Goal: Navigation & Orientation: Find specific page/section

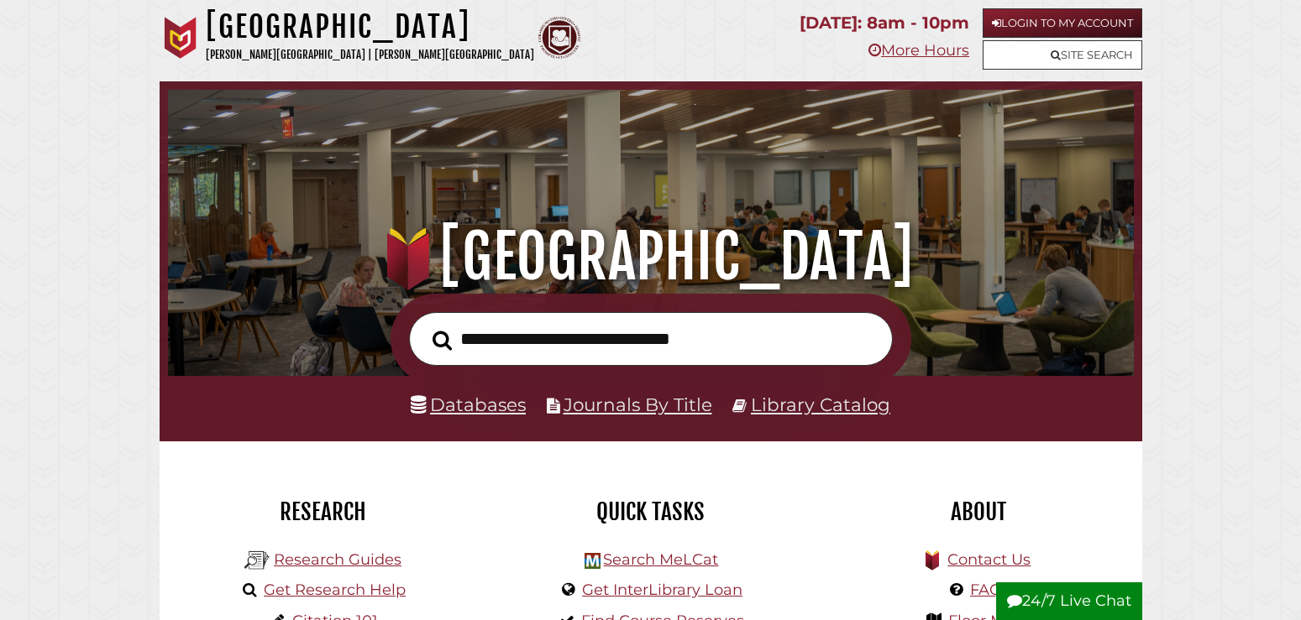
scroll to position [319, 957]
click at [578, 348] on input "text" at bounding box center [651, 339] width 484 height 55
type input "**********"
click at [424, 326] on button "Search" at bounding box center [442, 340] width 36 height 29
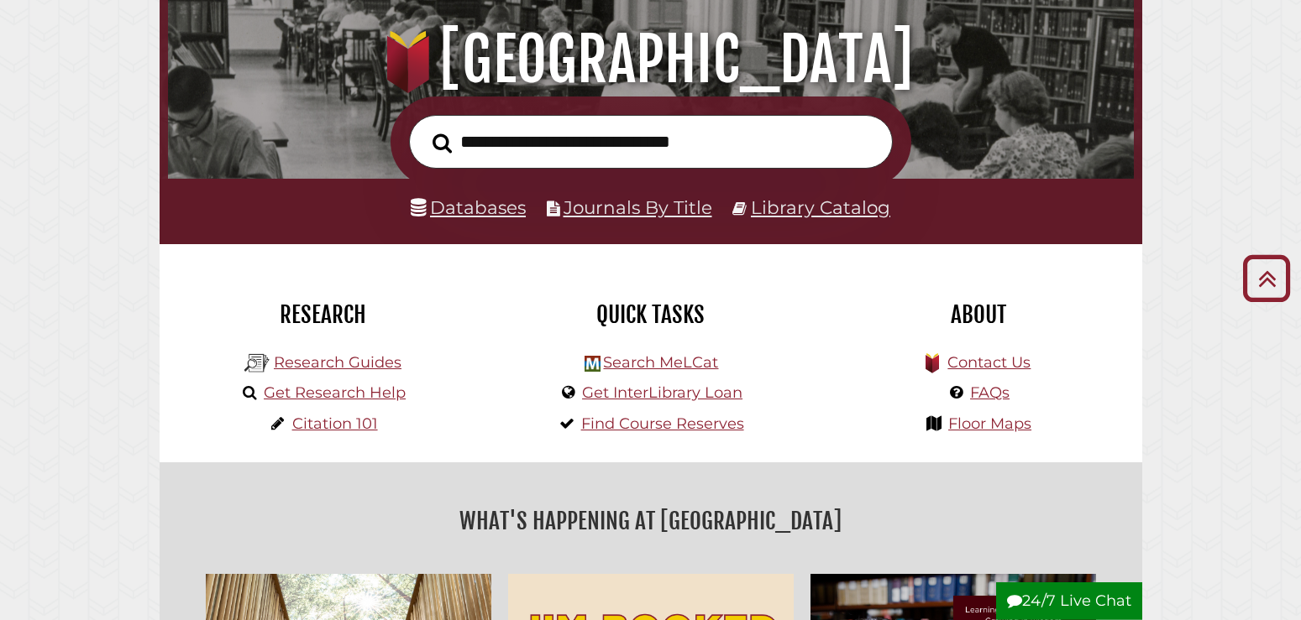
scroll to position [171, 0]
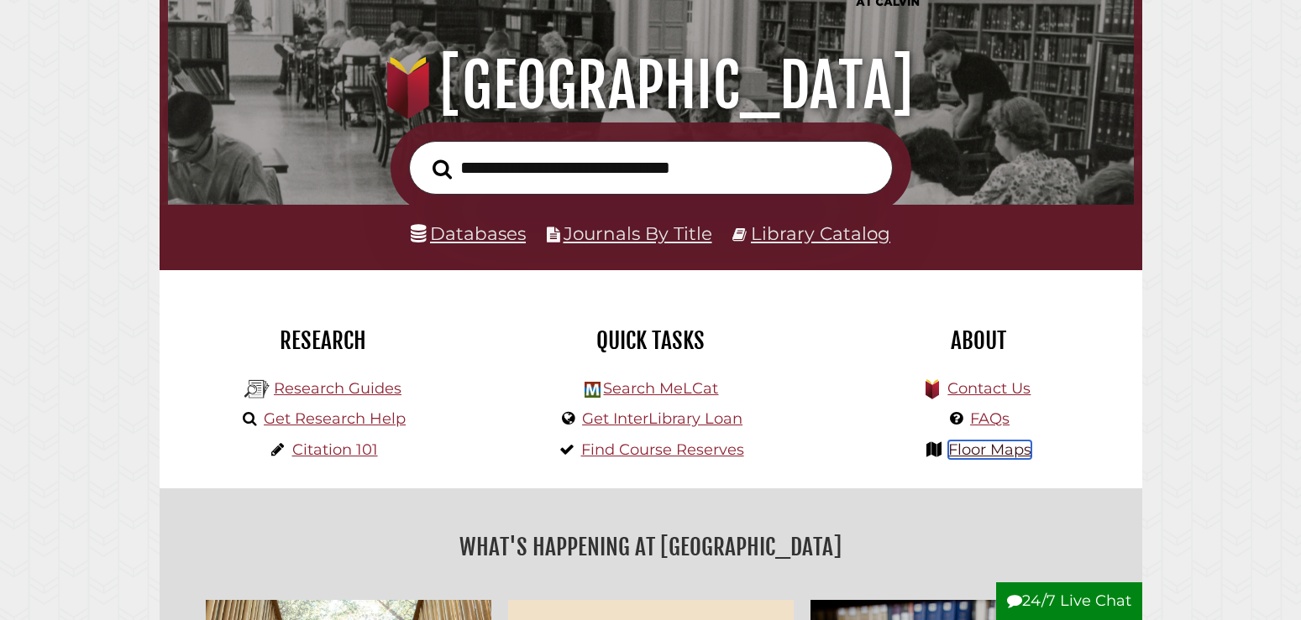
click at [1015, 452] on link "Floor Maps" at bounding box center [989, 450] width 83 height 18
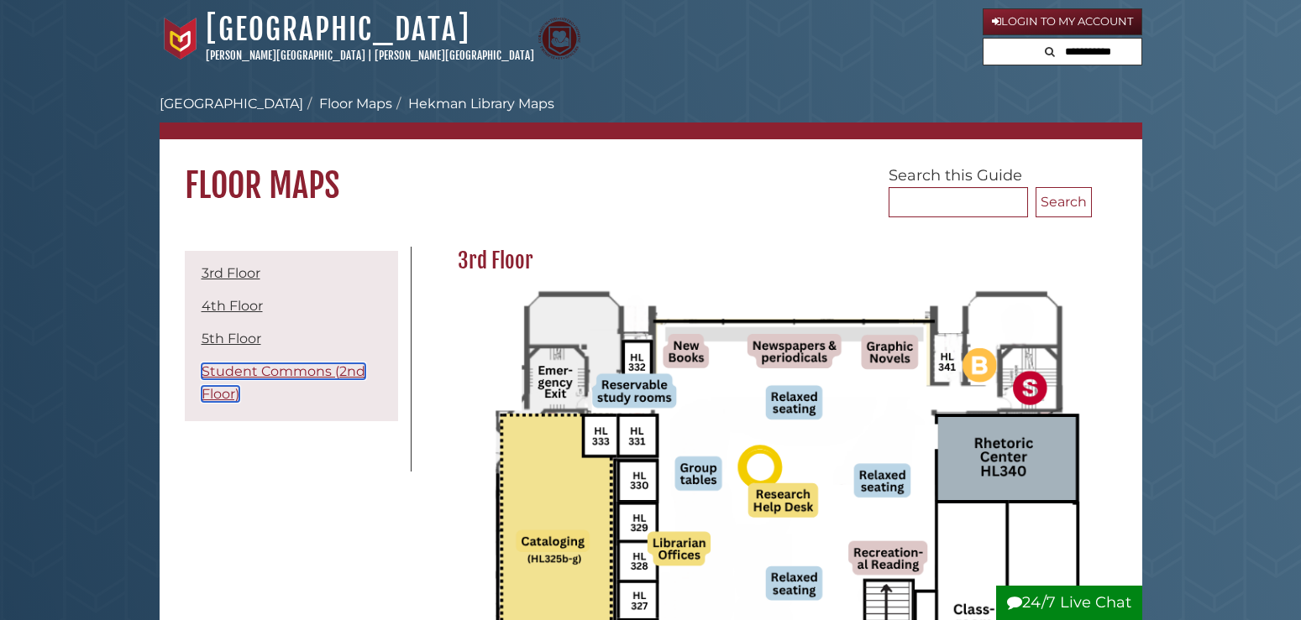
click at [319, 377] on link "Student Commons (2nd Floor)" at bounding box center [283, 383] width 164 height 39
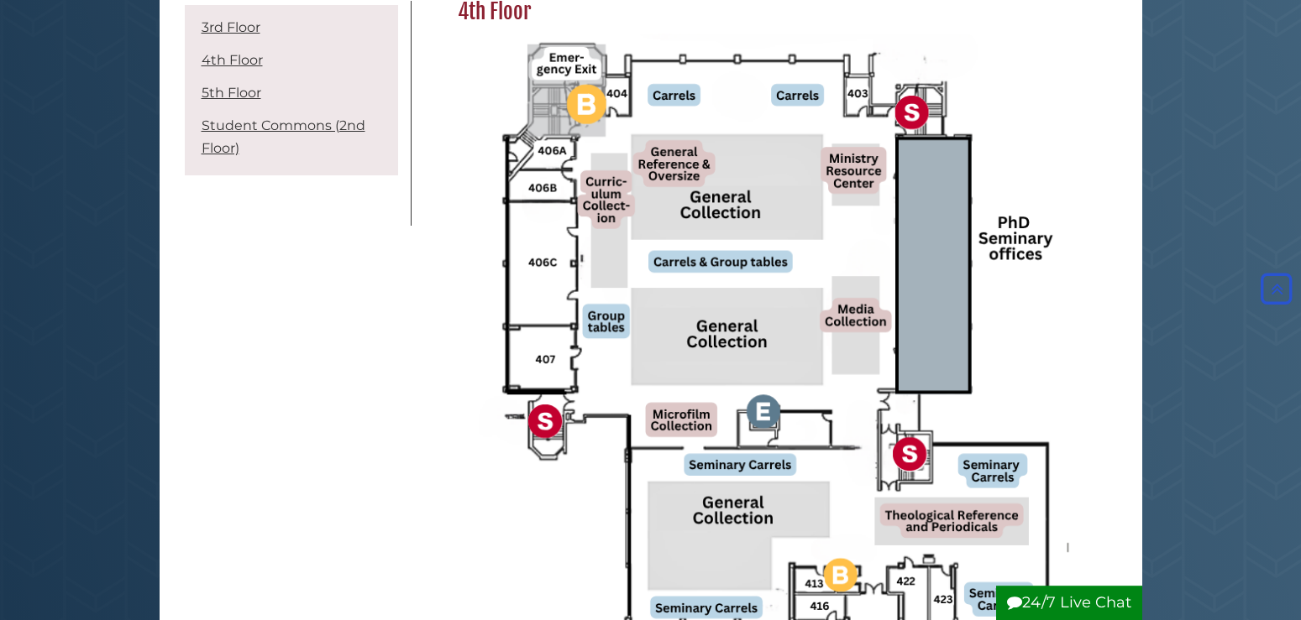
scroll to position [1037, 0]
